Goal: Information Seeking & Learning: Learn about a topic

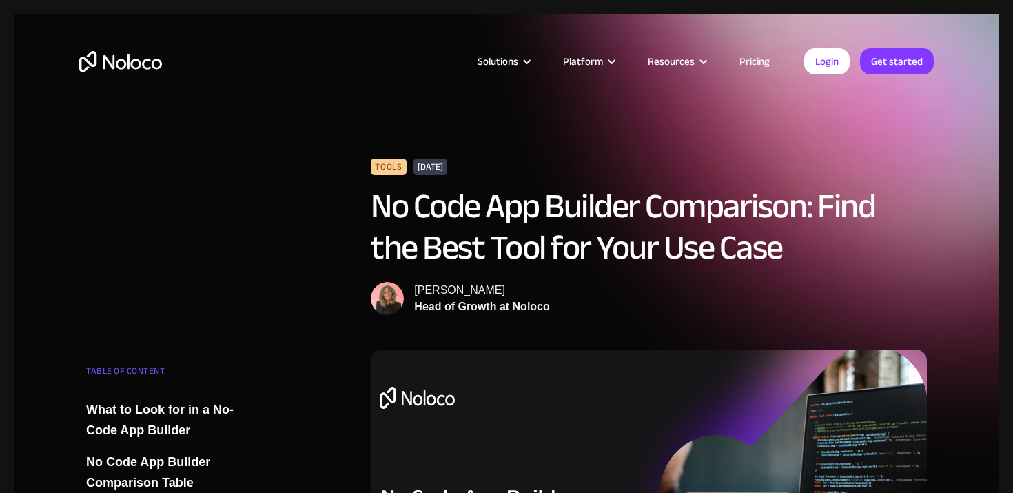
click at [754, 56] on link "Pricing" at bounding box center [754, 61] width 65 height 18
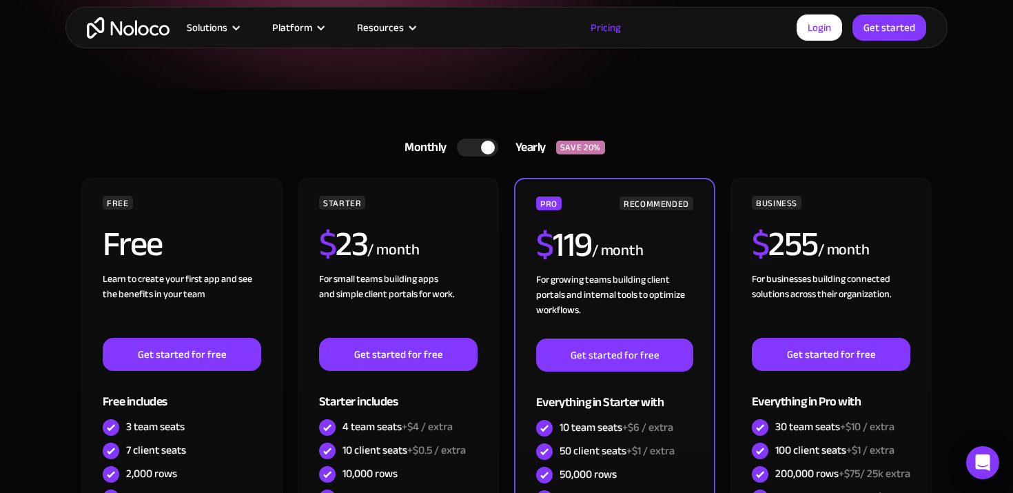
scroll to position [251, 0]
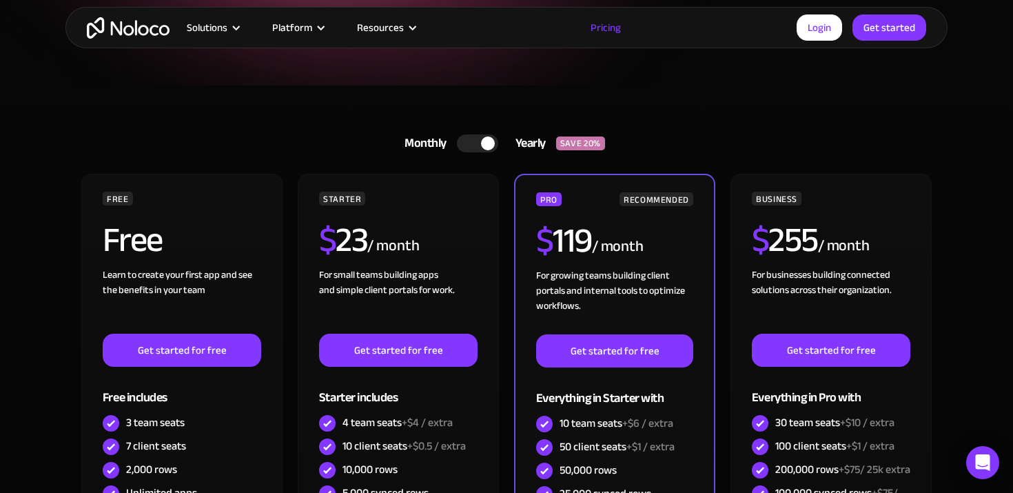
click at [470, 147] on div at bounding box center [477, 143] width 41 height 18
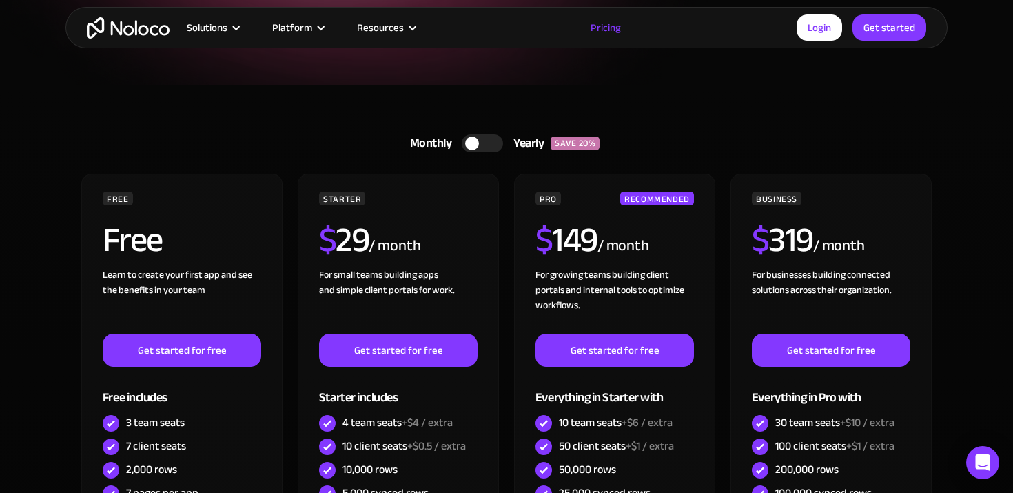
click at [490, 144] on div at bounding box center [482, 143] width 41 height 18
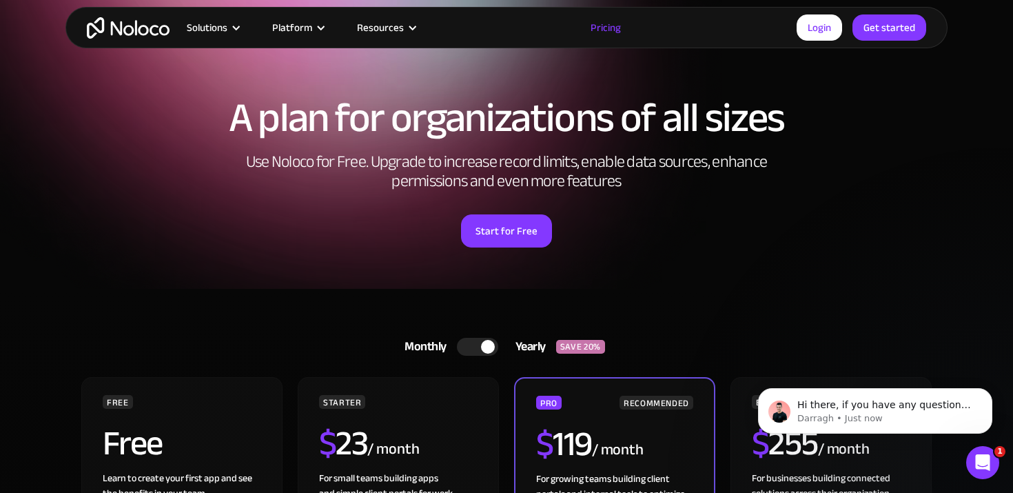
scroll to position [0, 0]
